Goal: Transaction & Acquisition: Book appointment/travel/reservation

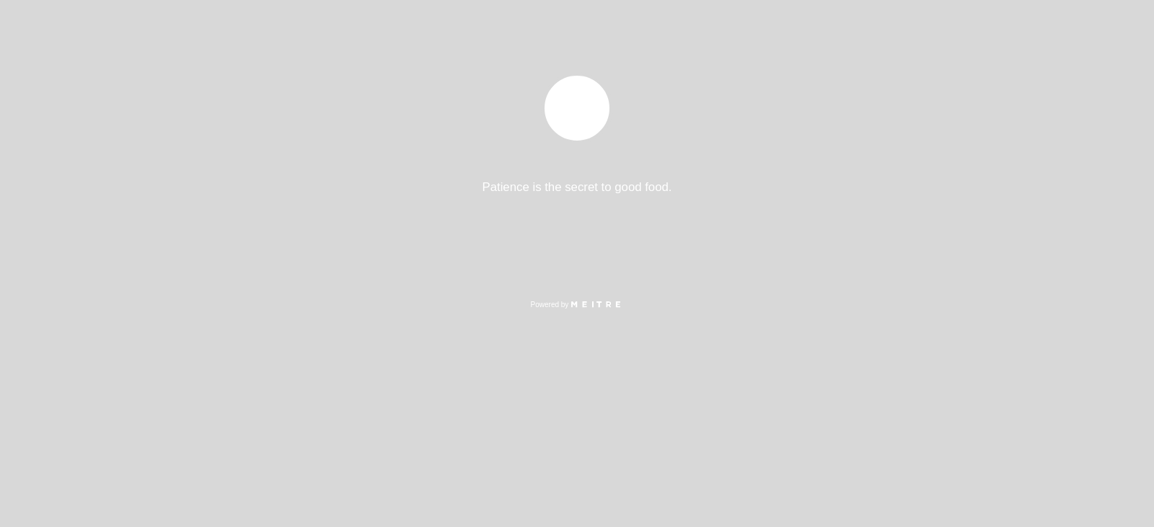
select select "es"
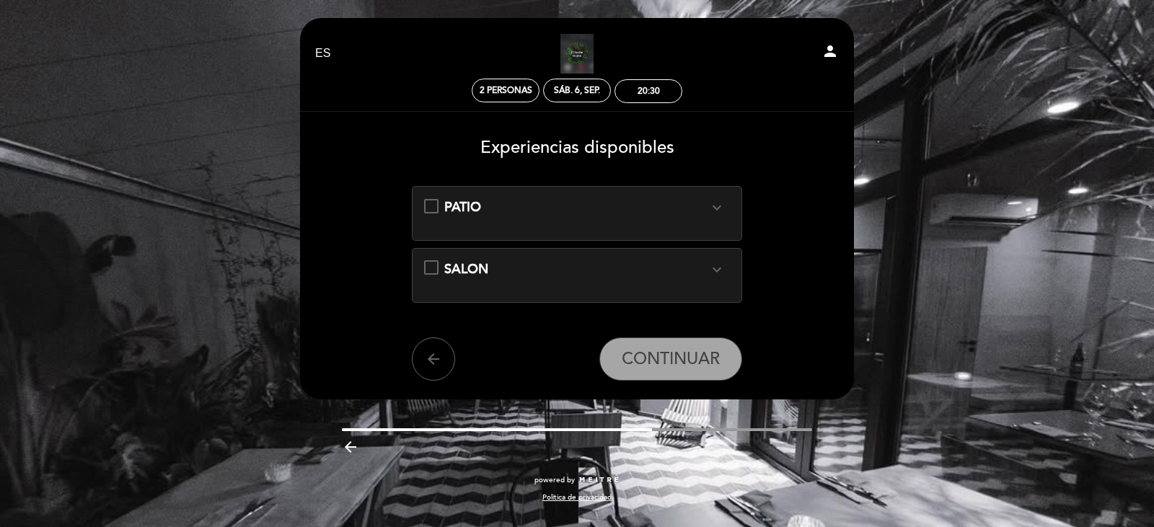
click at [718, 206] on icon "expand_more" at bounding box center [716, 207] width 17 height 17
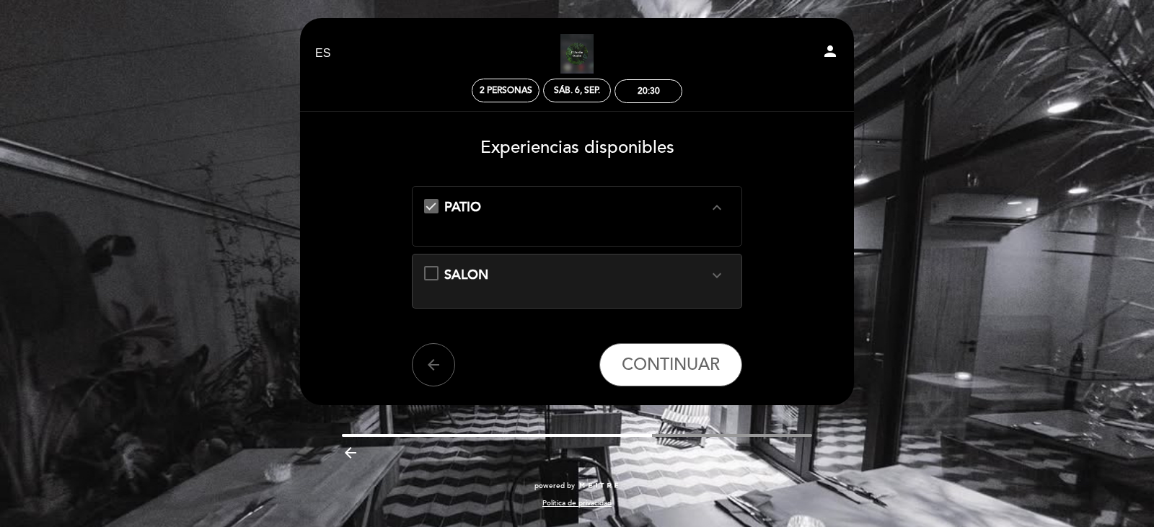
click at [718, 206] on icon "expand_less" at bounding box center [716, 207] width 17 height 17
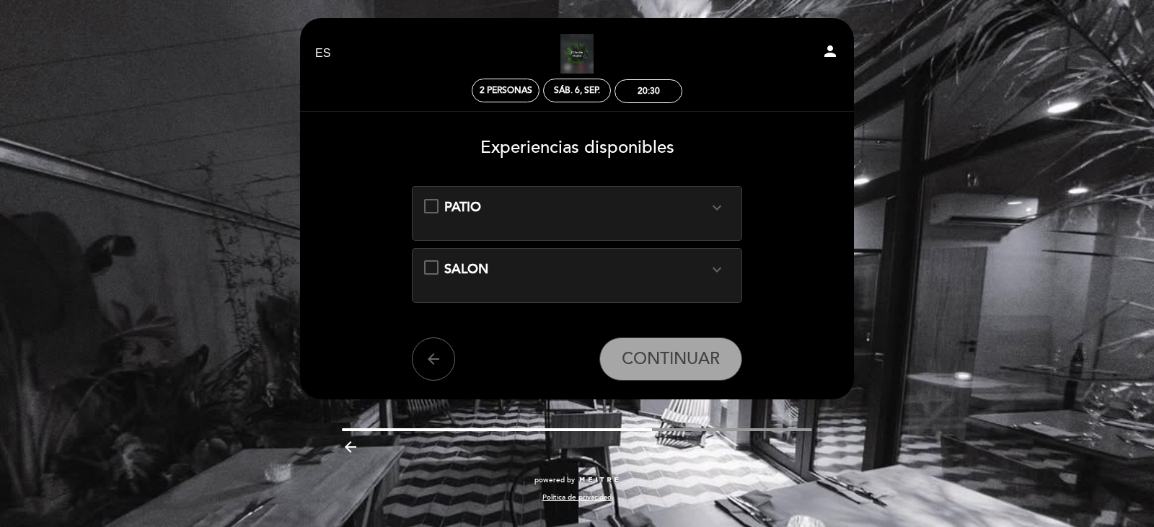
click at [426, 266] on div "SALON expand_more" at bounding box center [577, 269] width 307 height 19
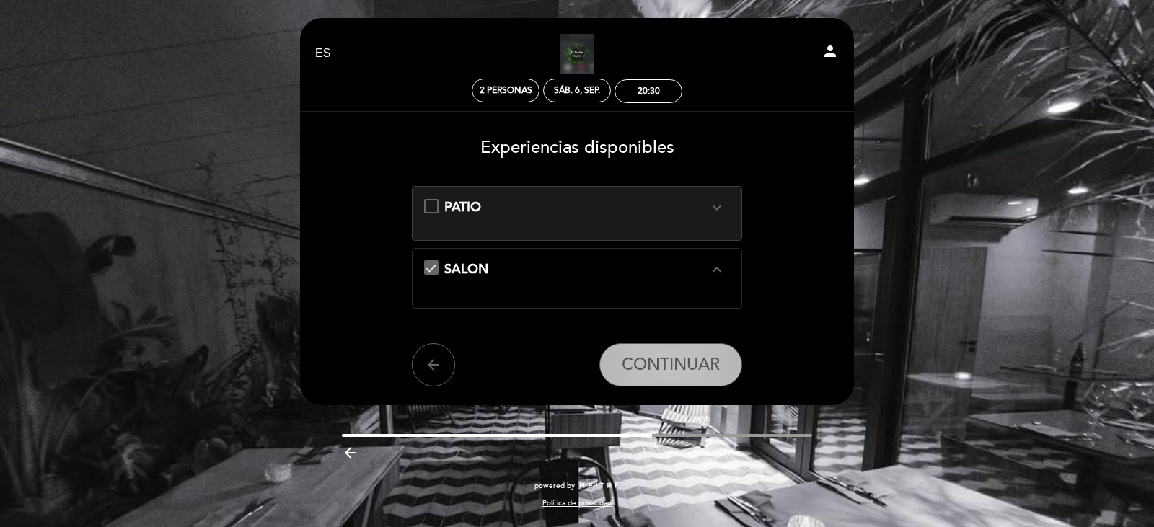
click at [649, 364] on span "CONTINUAR" at bounding box center [671, 365] width 98 height 20
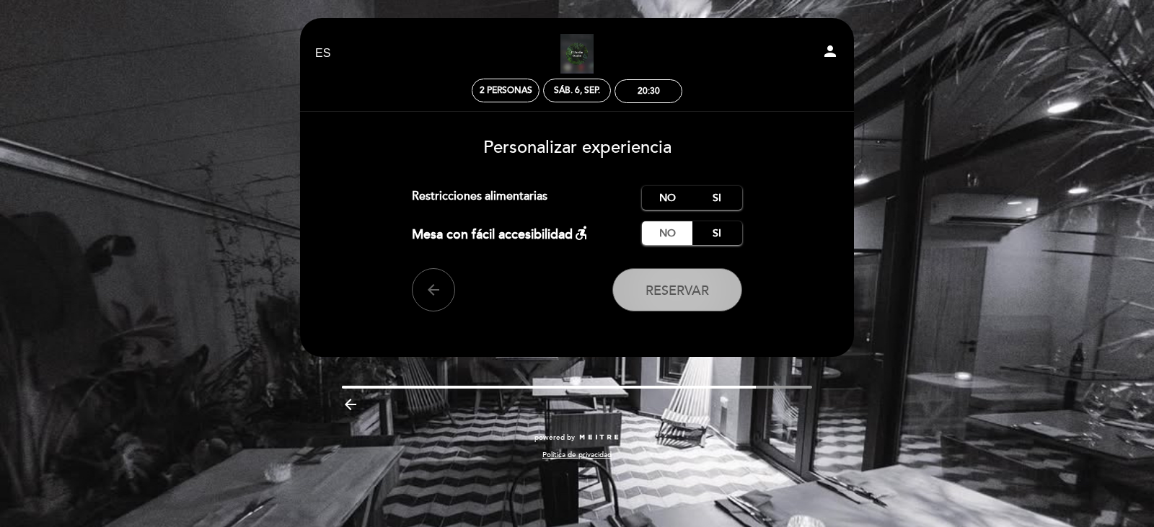
click at [679, 279] on button "Reservar" at bounding box center [677, 289] width 130 height 43
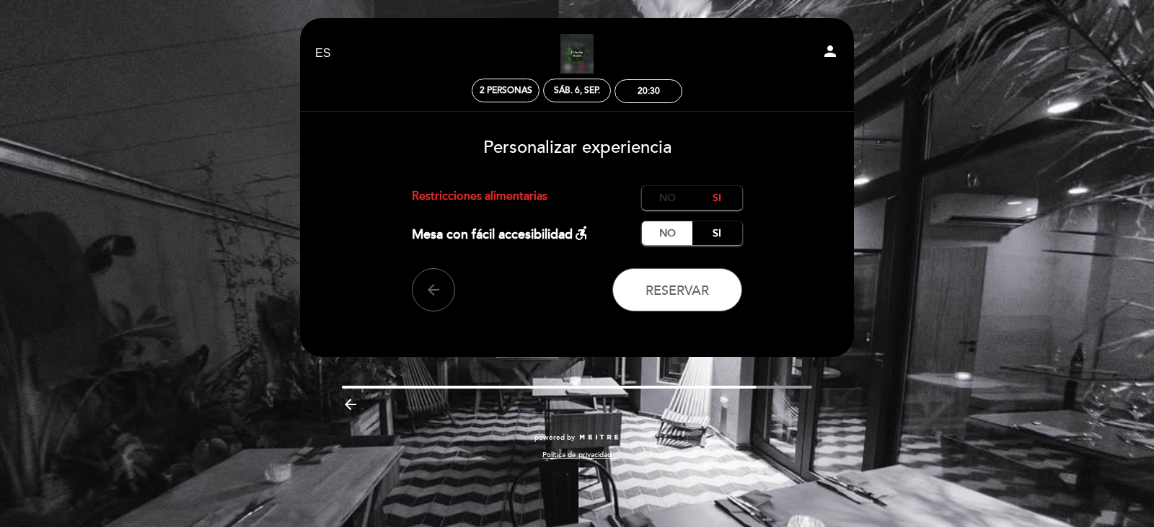
click at [664, 197] on label "No" at bounding box center [667, 198] width 50 height 24
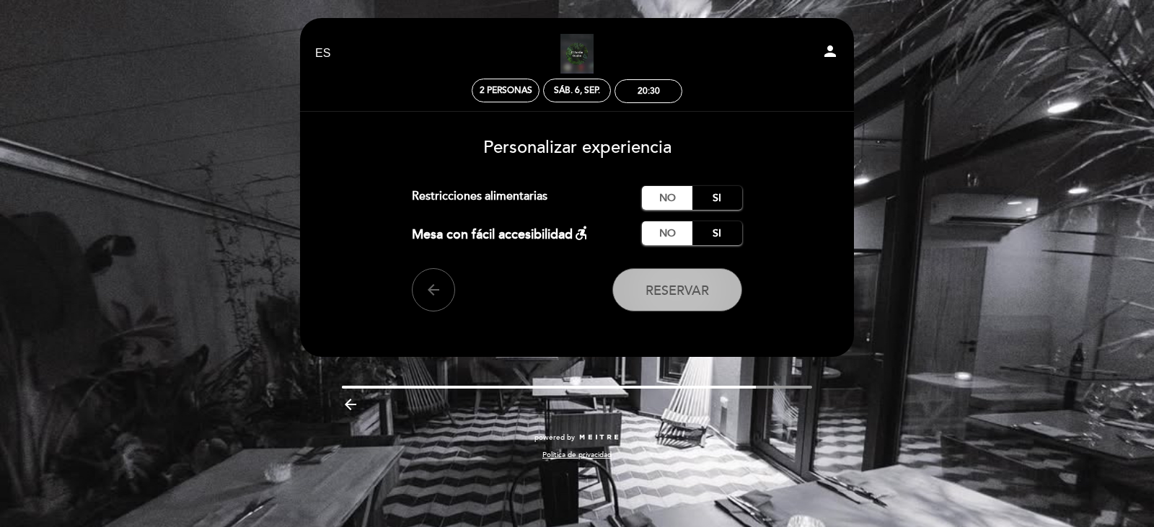
click at [669, 294] on span "Reservar" at bounding box center [677, 291] width 63 height 16
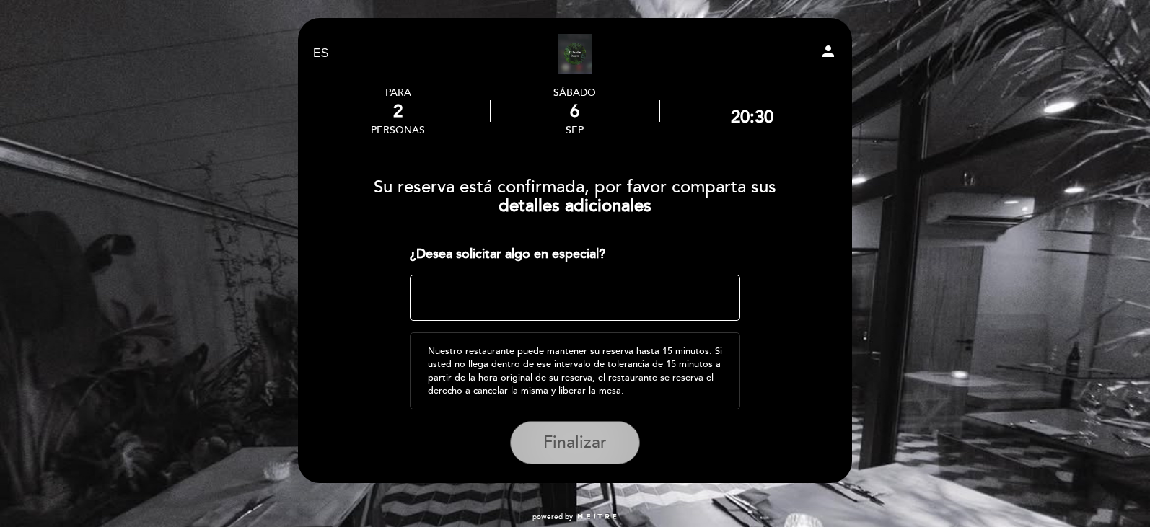
click at [573, 437] on span "Finalizar" at bounding box center [574, 443] width 63 height 20
